Goal: Task Accomplishment & Management: Use online tool/utility

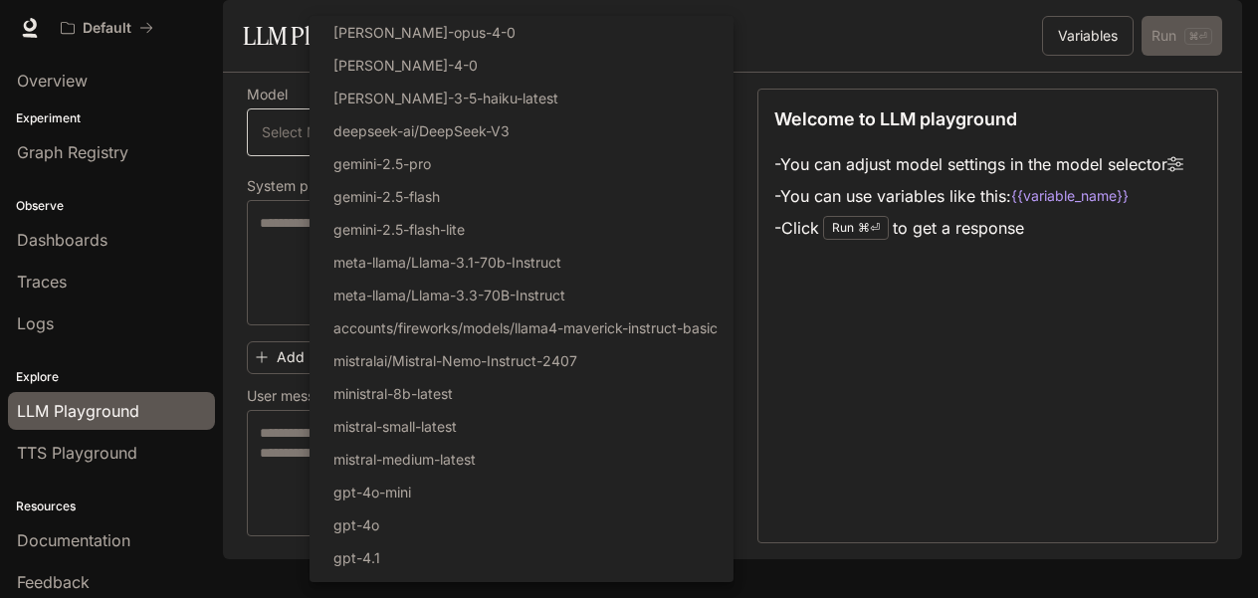
click at [483, 250] on body "Skip to main content Default Documentation Documentation Portal Overview Experi…" at bounding box center [629, 299] width 1258 height 598
click at [465, 240] on p "gemini-2.5-flash-lite" at bounding box center [398, 229] width 131 height 21
type input "**********"
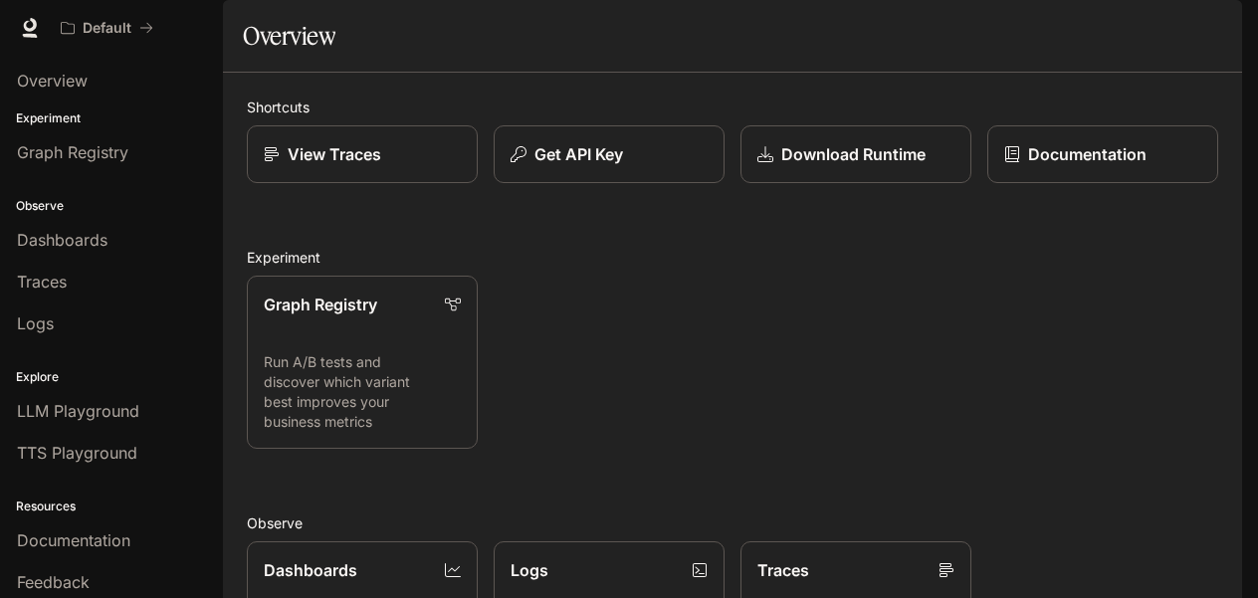
click at [768, 420] on div "Graph Registry Run A/B tests and discover which variant best improves your busi…" at bounding box center [724, 354] width 987 height 189
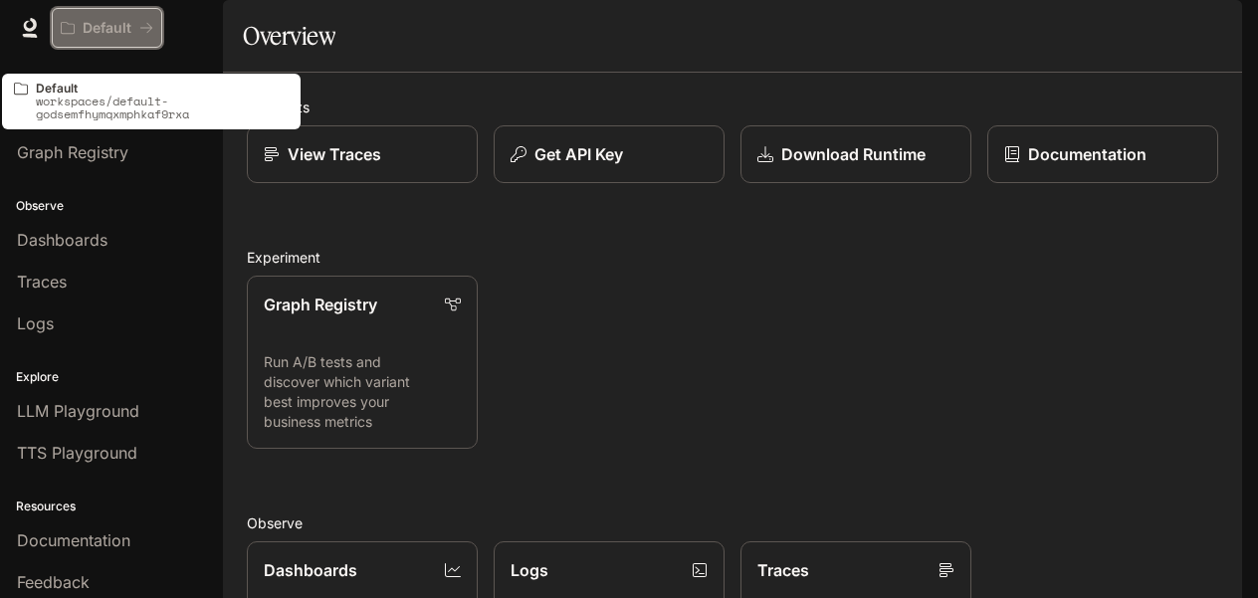
click at [131, 34] on p "Default" at bounding box center [107, 28] width 49 height 17
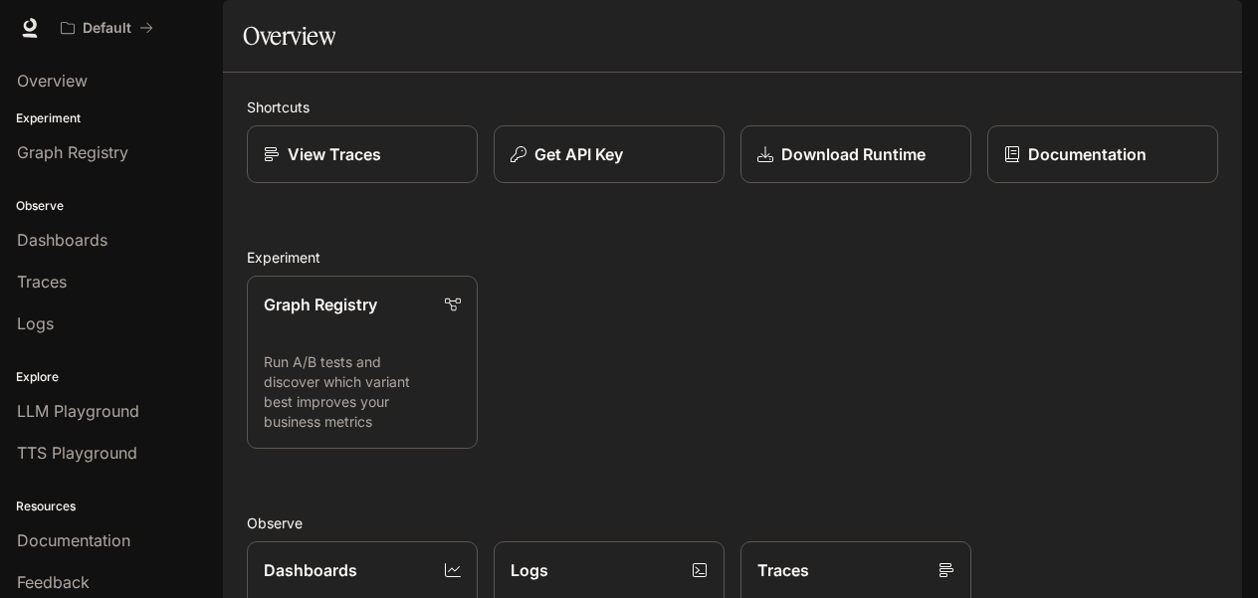
click at [496, 48] on div "Default" at bounding box center [558, 28] width 1013 height 40
click at [1209, 34] on icon "button" at bounding box center [1214, 28] width 11 height 11
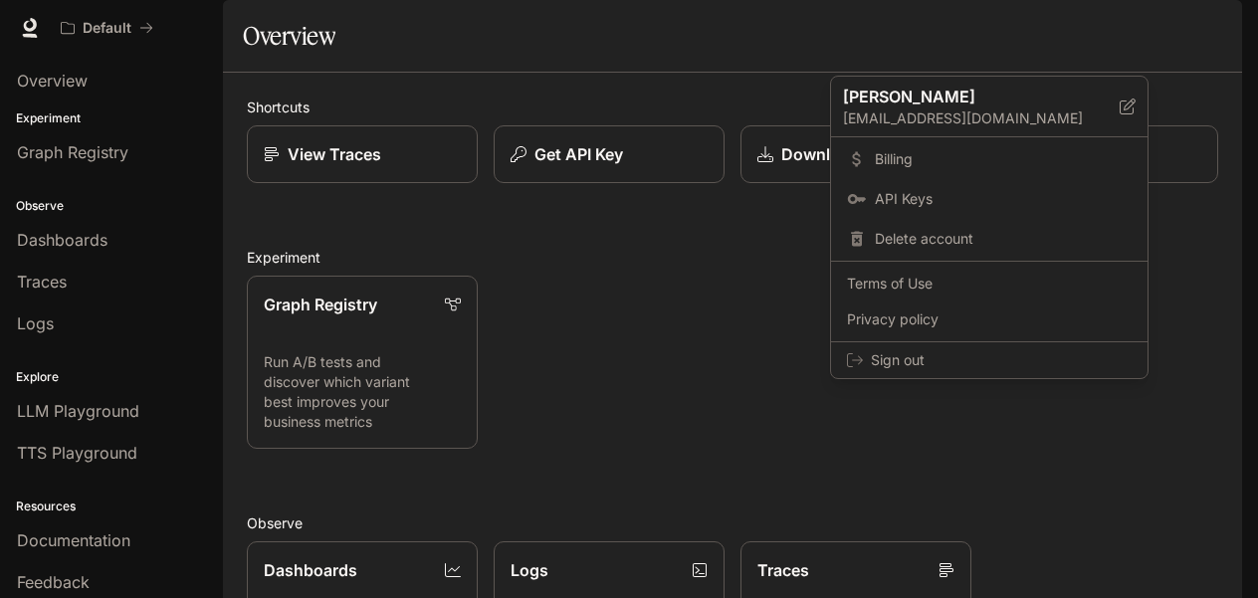
click at [742, 39] on div at bounding box center [629, 299] width 1258 height 598
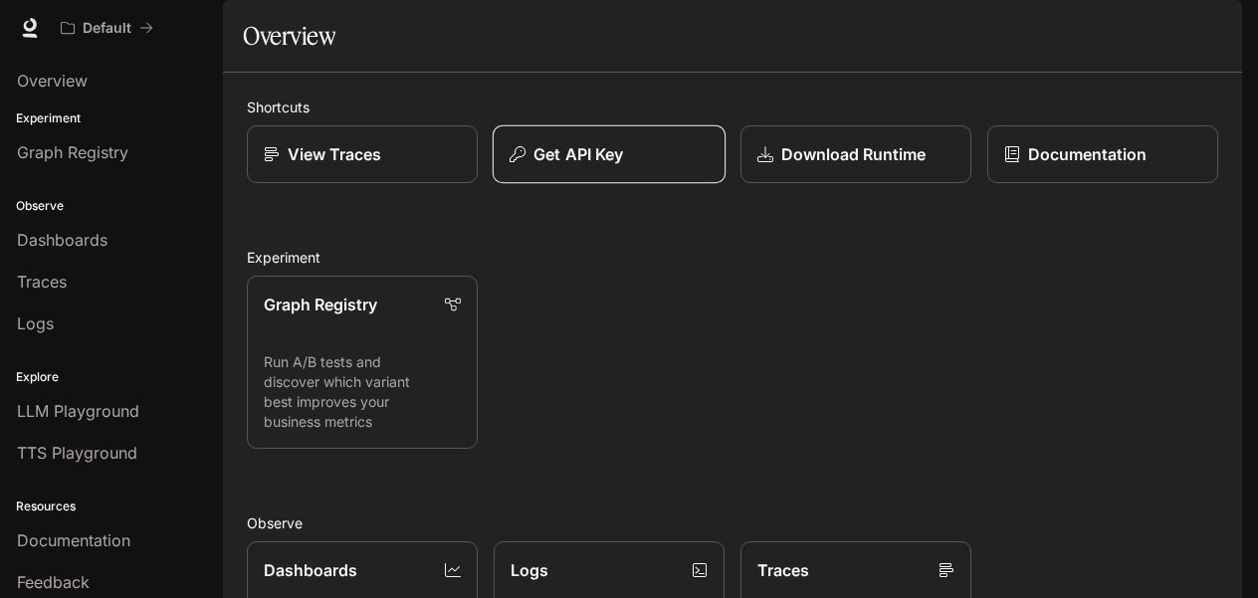
click at [623, 166] on p "Get API Key" at bounding box center [578, 154] width 90 height 24
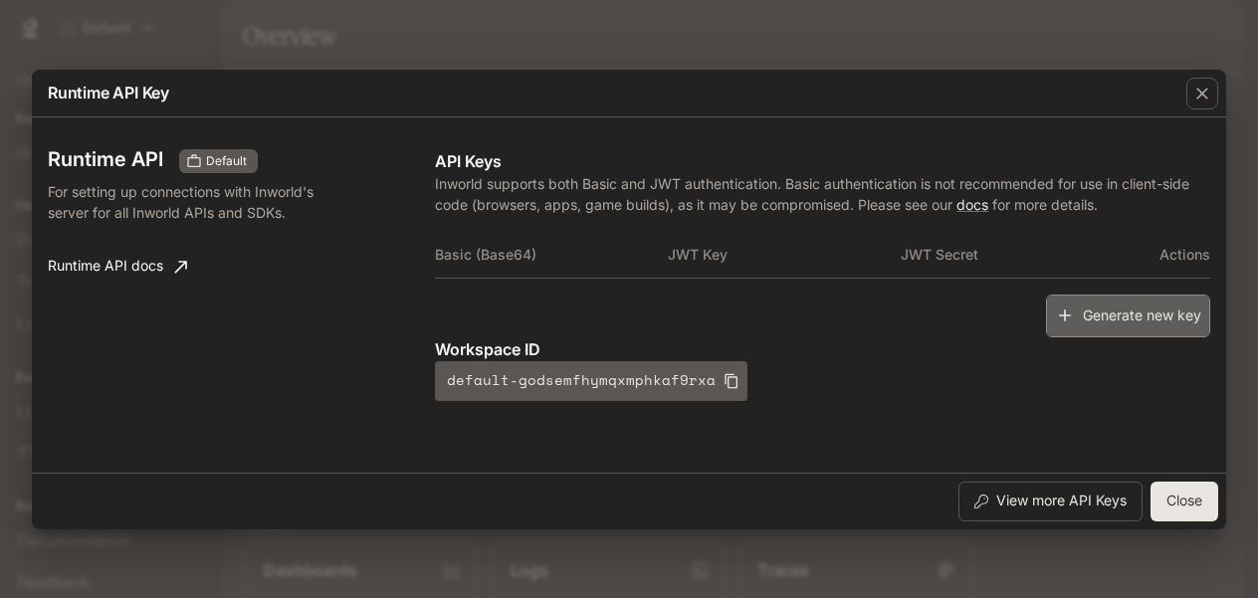
click at [1046, 337] on button "Generate new key" at bounding box center [1128, 316] width 164 height 43
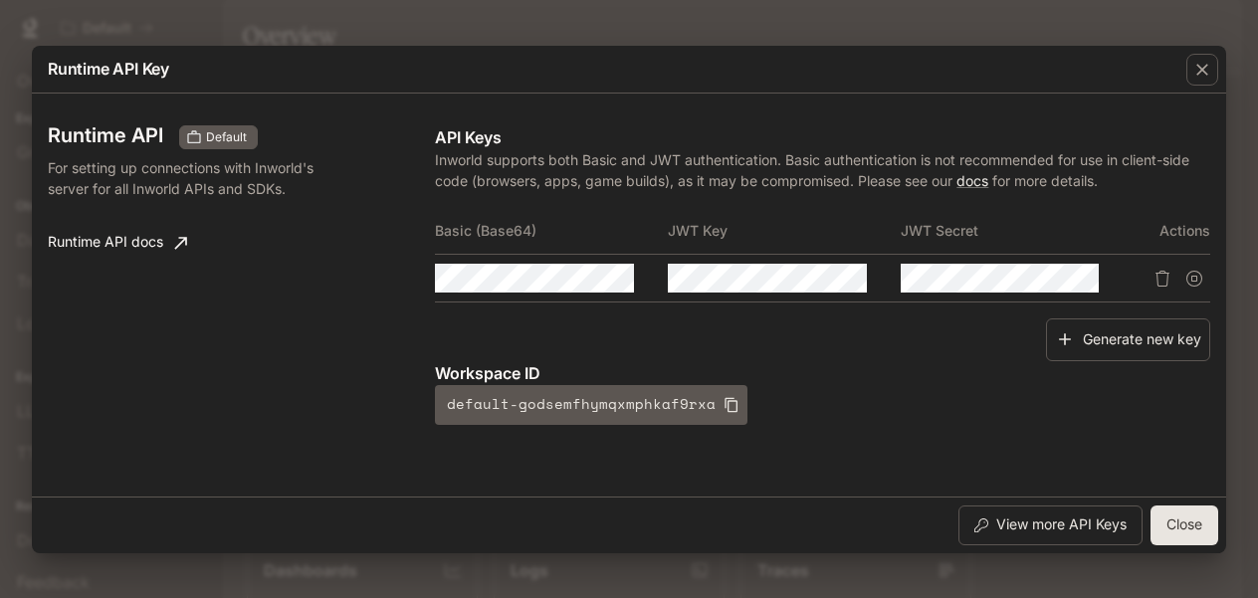
click at [500, 361] on div "Generate new key" at bounding box center [822, 339] width 775 height 43
click at [256, 380] on div "Runtime API Default For setting up connections with Inworld's server for all In…" at bounding box center [241, 275] width 387 height 300
drag, startPoint x: 258, startPoint y: 380, endPoint x: 270, endPoint y: 415, distance: 36.8
click at [270, 417] on div "Runtime API Default For setting up connections with Inworld's server for all In…" at bounding box center [241, 275] width 387 height 300
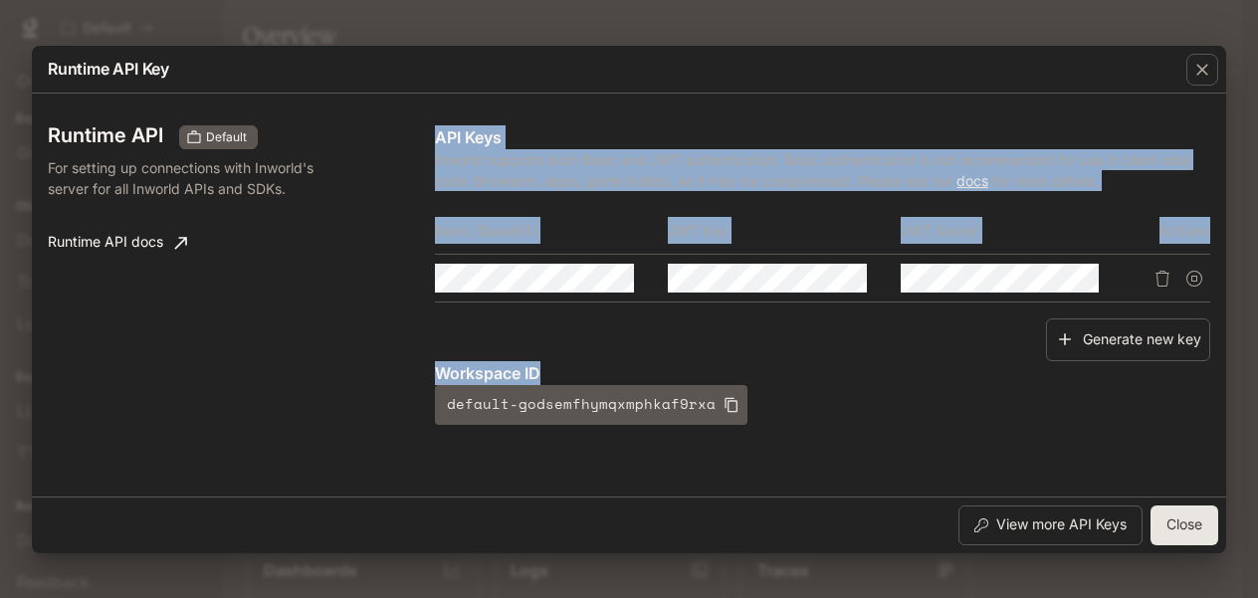
drag, startPoint x: 270, startPoint y: 415, endPoint x: 269, endPoint y: 574, distance: 159.2
click at [269, 574] on div "Runtime API Key Runtime API Default For setting up connections with Inworld's s…" at bounding box center [629, 299] width 1258 height 598
click at [259, 237] on div "Runtime API Default For setting up connections with Inworld's server for all In…" at bounding box center [241, 275] width 387 height 300
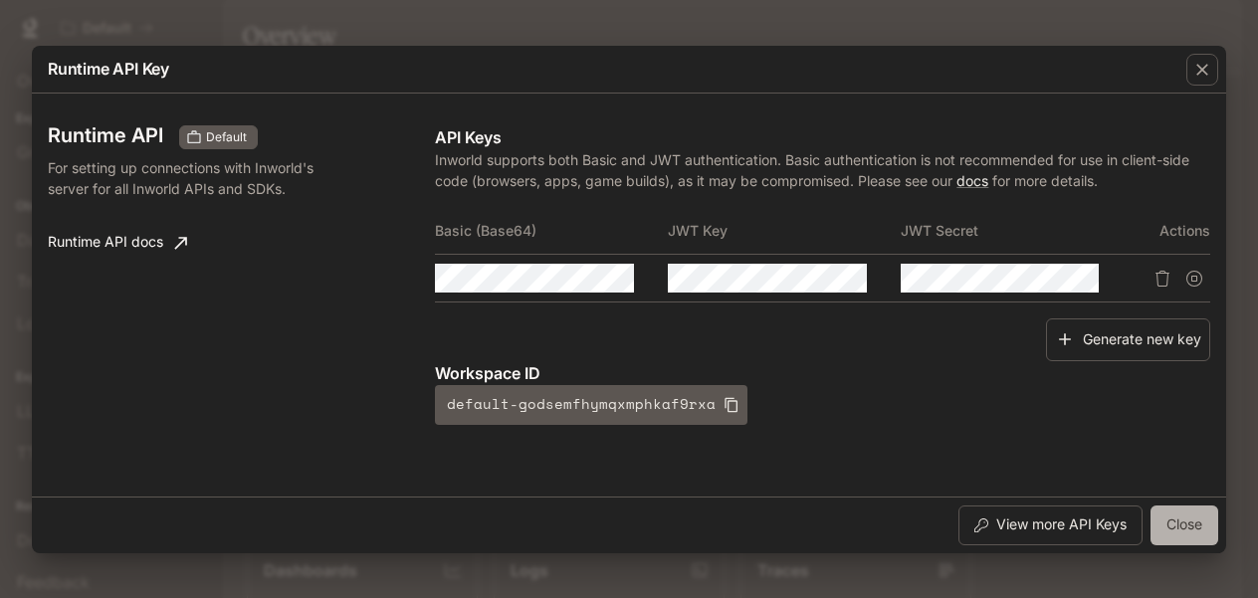
click at [1151, 521] on button "Close" at bounding box center [1184, 526] width 68 height 40
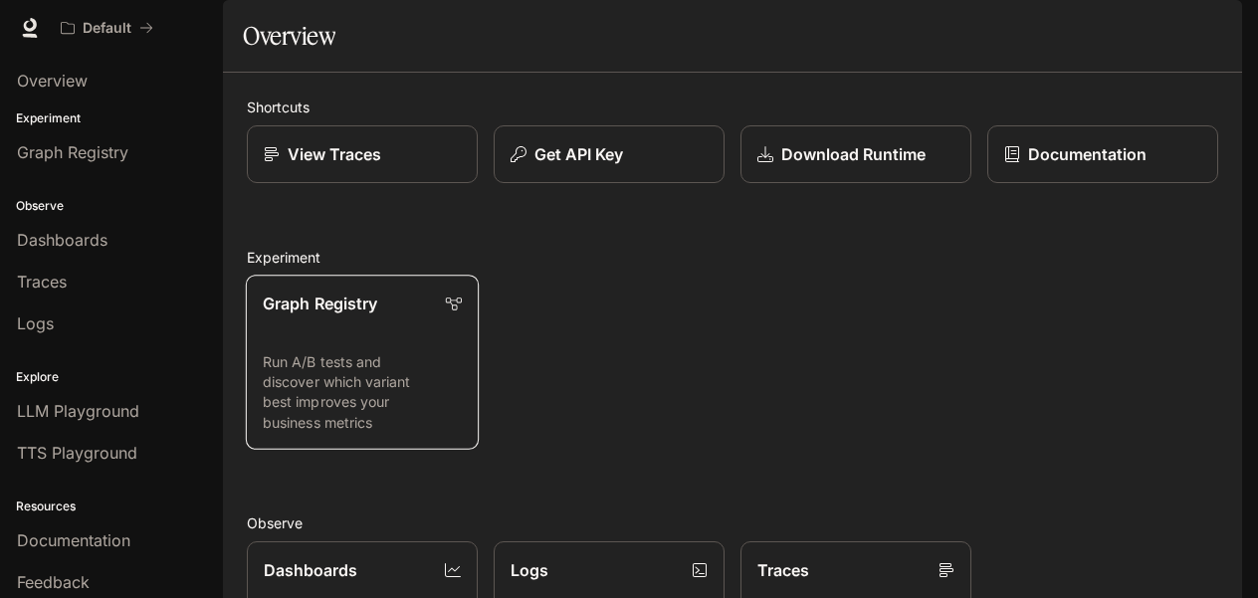
click at [404, 450] on link "Graph Registry Run A/B tests and discover which variant best improves your busi…" at bounding box center [362, 362] width 233 height 175
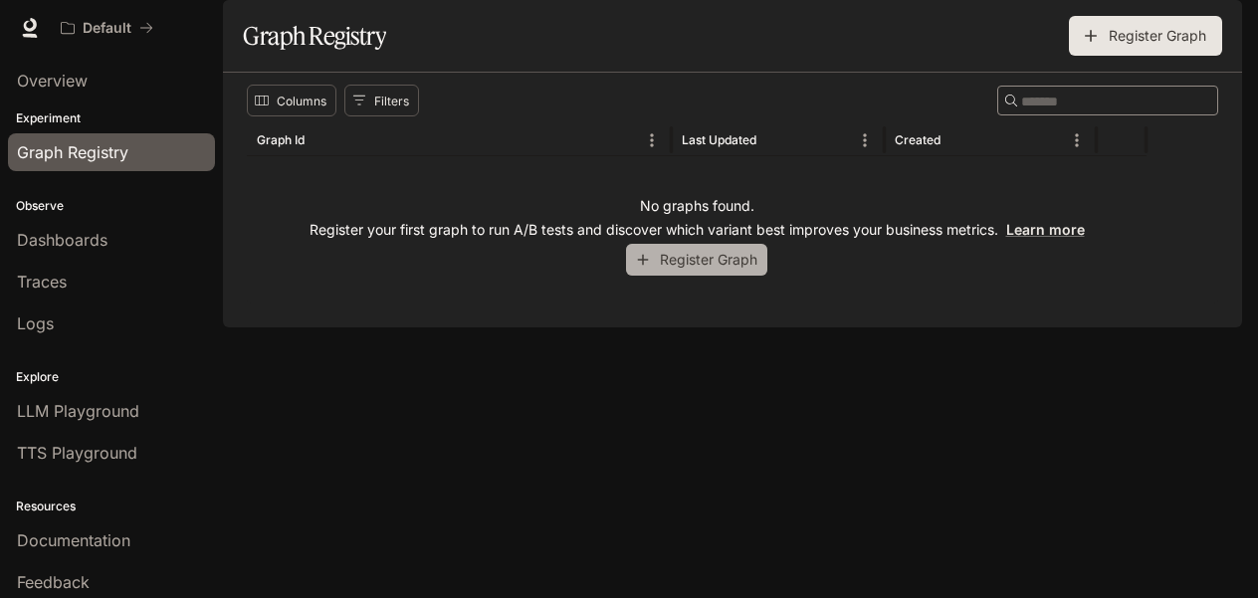
click at [767, 277] on button "Register Graph" at bounding box center [696, 260] width 141 height 33
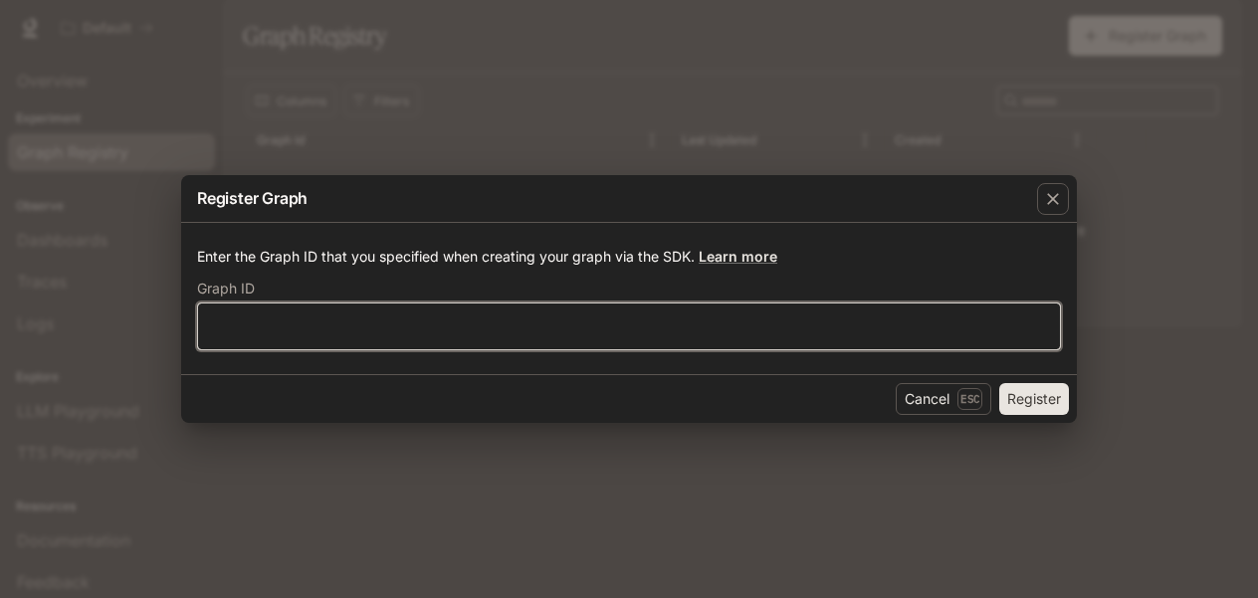
click at [774, 336] on input "text" at bounding box center [629, 326] width 862 height 20
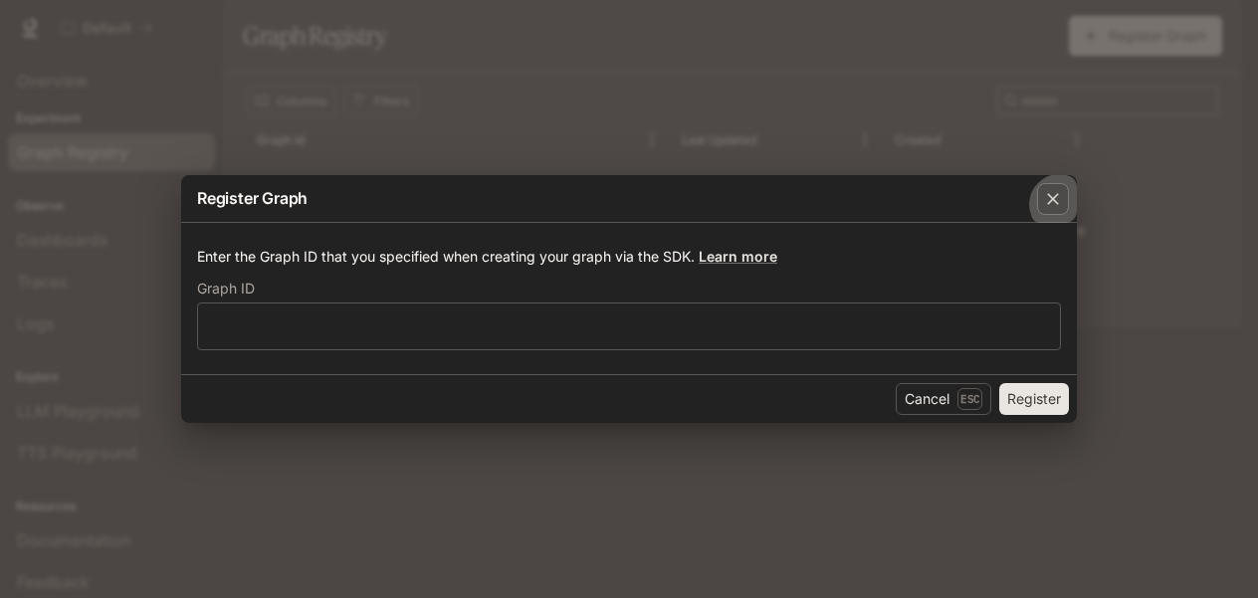
click at [1043, 189] on icon "button" at bounding box center [1053, 199] width 20 height 20
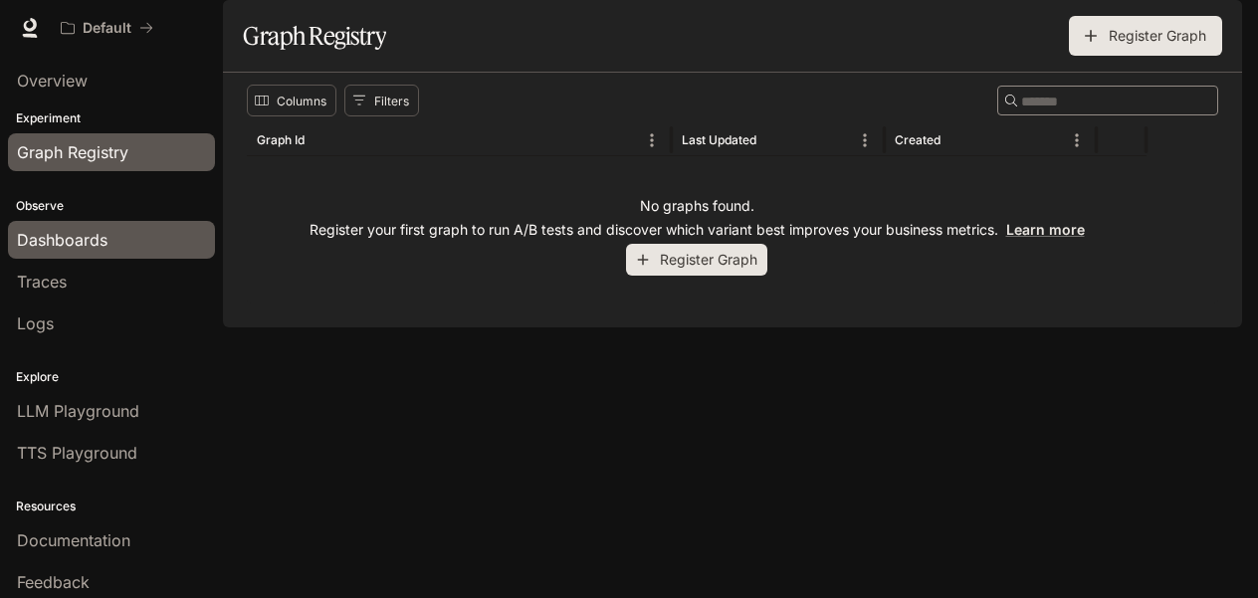
click at [107, 252] on span "Dashboards" at bounding box center [62, 240] width 91 height 24
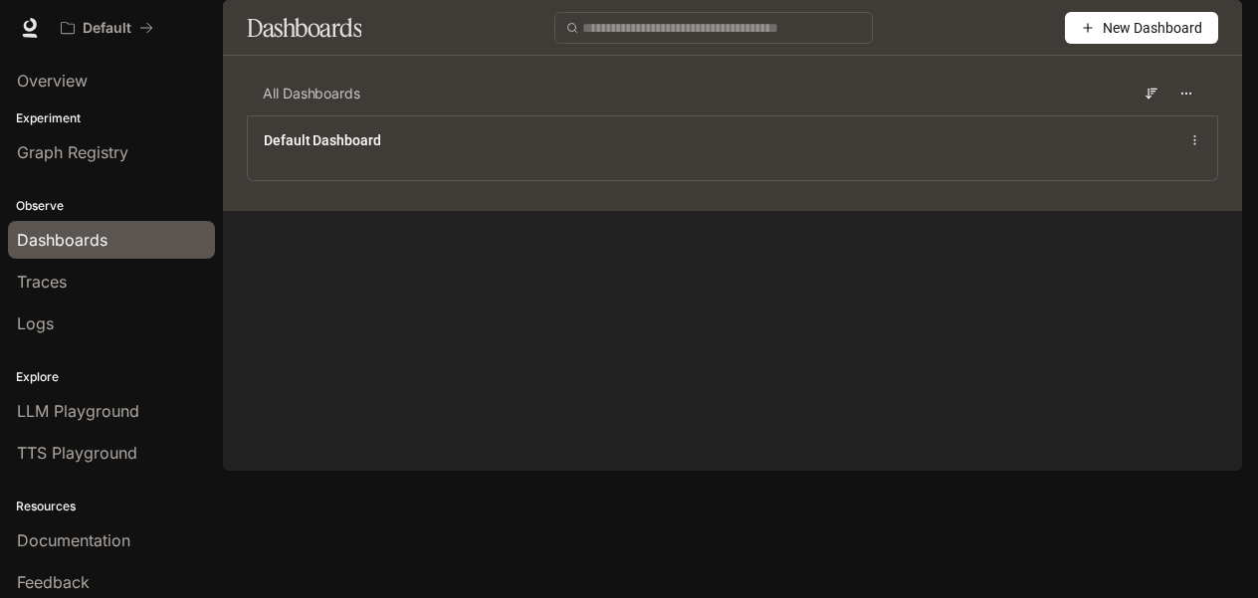
click at [1200, 36] on div "button" at bounding box center [1214, 28] width 28 height 28
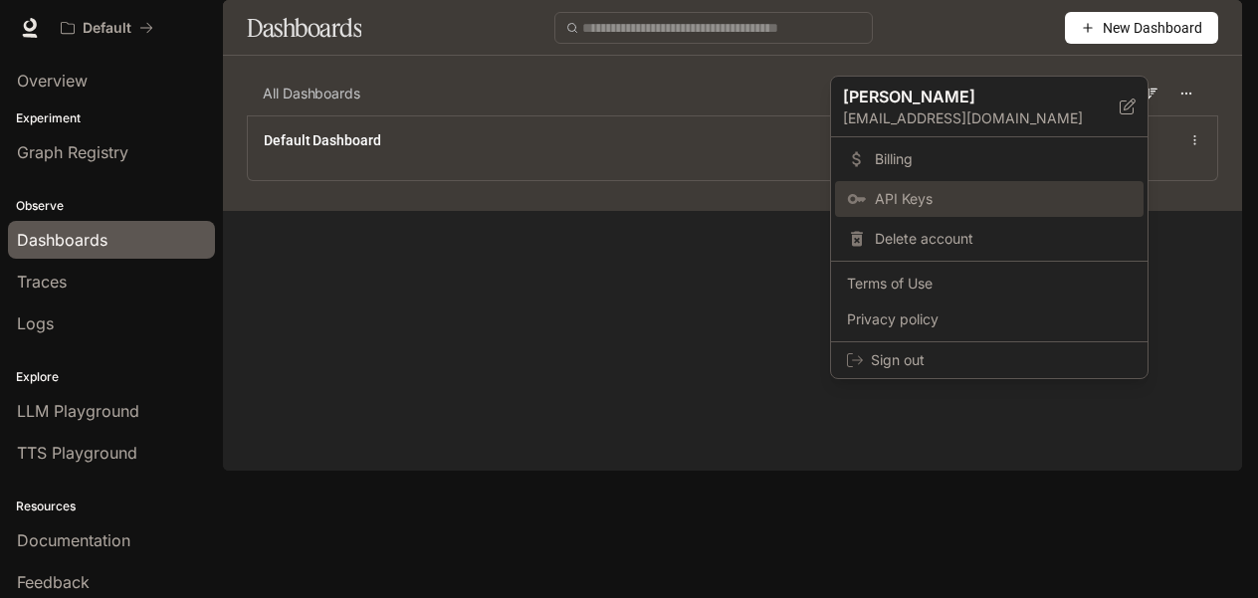
click at [959, 209] on span "API Keys" at bounding box center [1003, 199] width 257 height 20
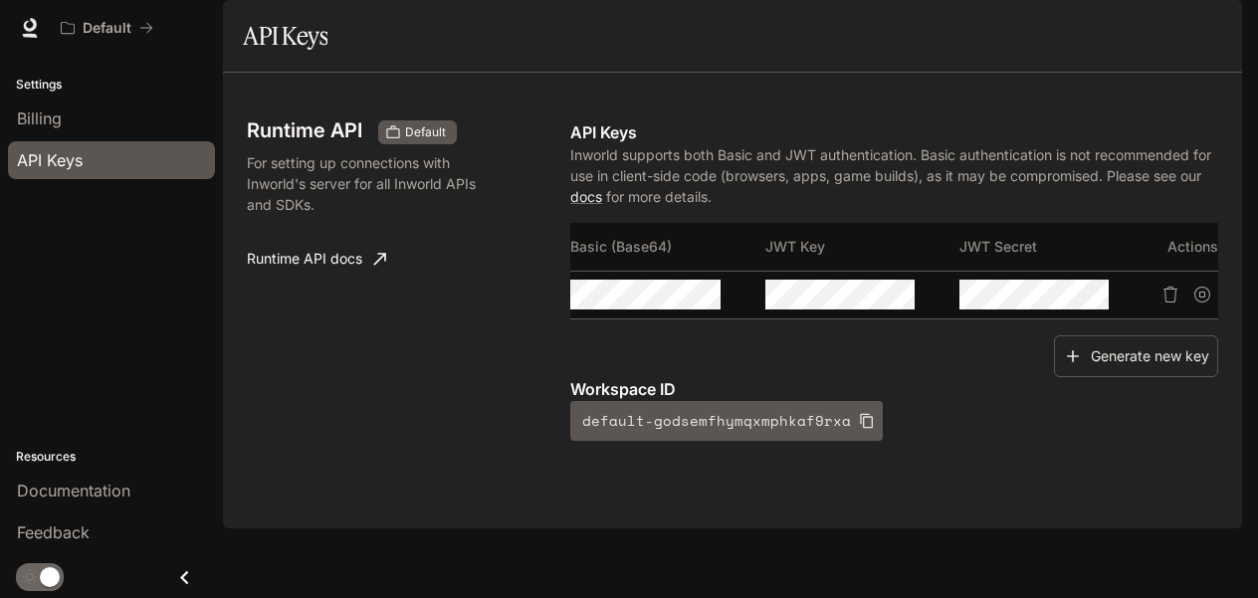
click at [759, 335] on div "Basic (Base64) JWT Key JWT Secret Actions" at bounding box center [894, 279] width 648 height 112
click at [731, 303] on icon "Copy Basic (Base64)" at bounding box center [725, 295] width 14 height 16
